Goal: Complete application form

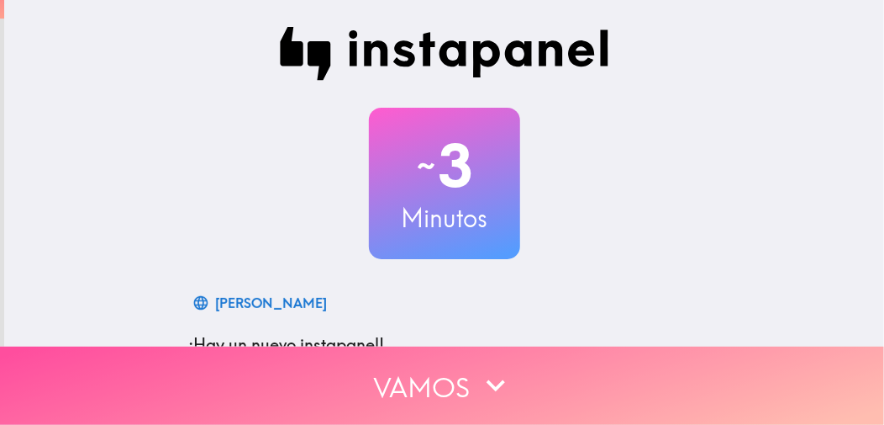
click at [575, 405] on button "Vamos" at bounding box center [442, 385] width 884 height 78
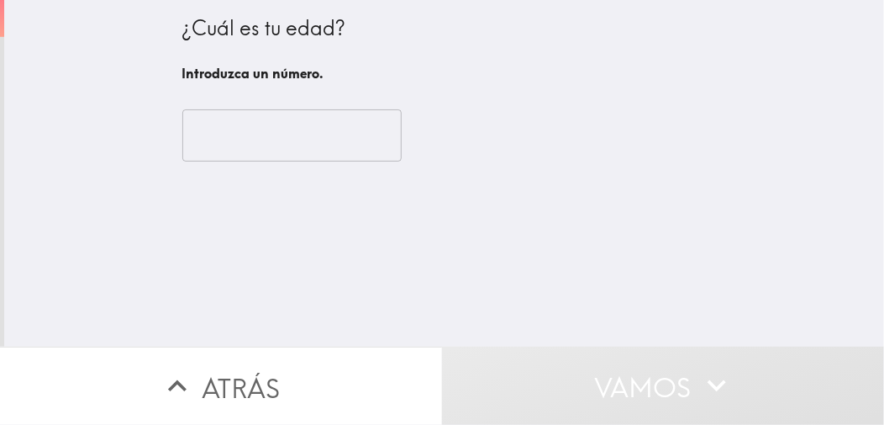
click at [237, 142] on input "number" at bounding box center [291, 135] width 219 height 52
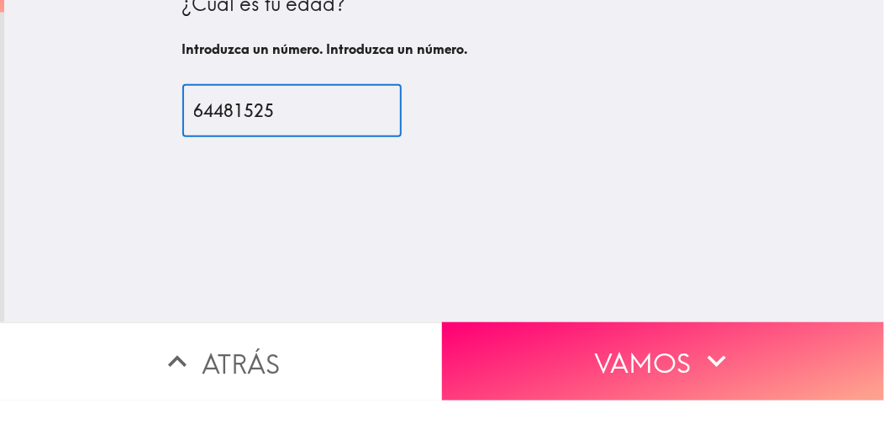
type input "644815257"
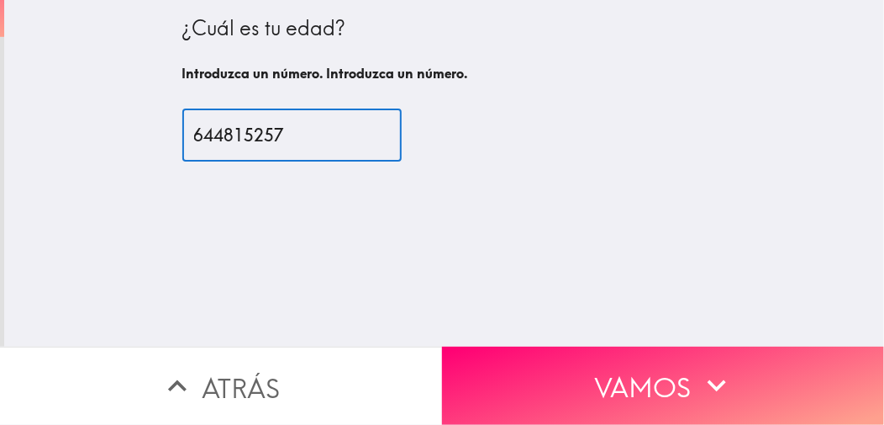
click at [621, 407] on font "Vamos" at bounding box center [643, 385] width 97 height 50
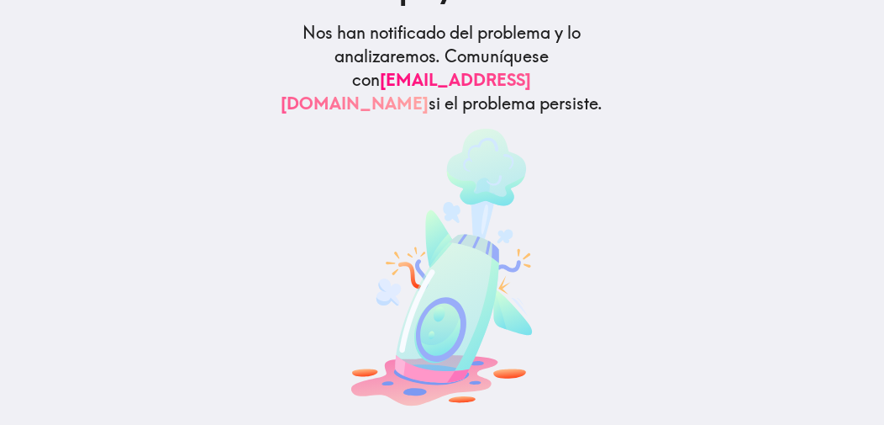
scroll to position [117, 0]
